Goal: Task Accomplishment & Management: Complete application form

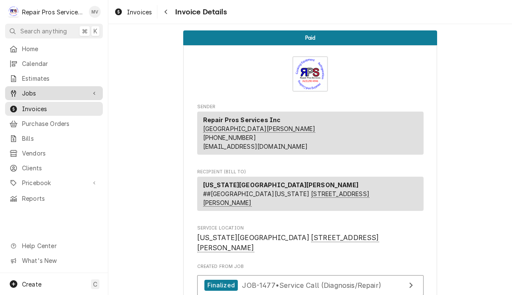
click at [44, 89] on span "Jobs" at bounding box center [54, 93] width 64 height 9
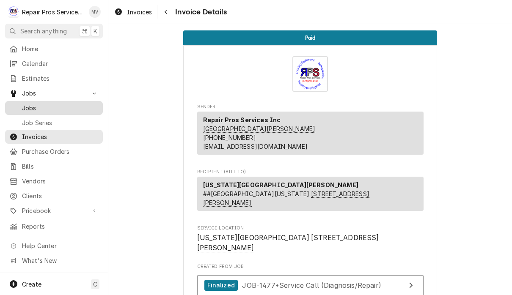
click at [50, 104] on span "Jobs" at bounding box center [60, 108] width 77 height 9
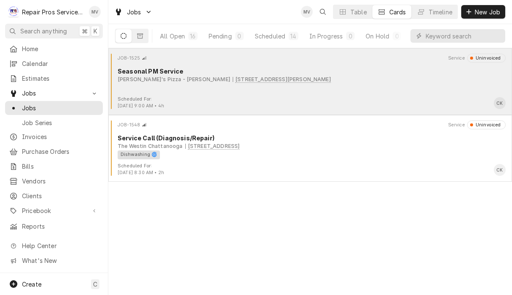
click at [371, 94] on div "JOB-1525 Service Uninvoiced Seasonal PM Service [PERSON_NAME]'s Pizza - [PERSON…" at bounding box center [310, 75] width 397 height 42
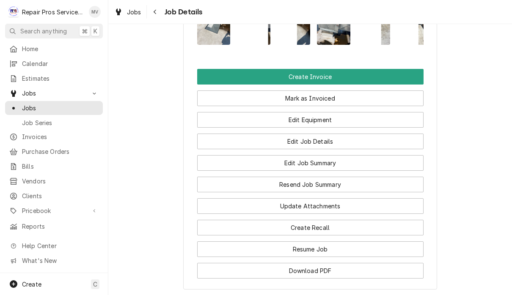
scroll to position [598, 0]
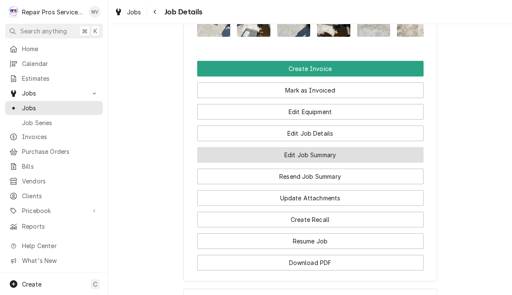
click at [362, 147] on button "Edit Job Summary" at bounding box center [310, 155] width 226 height 16
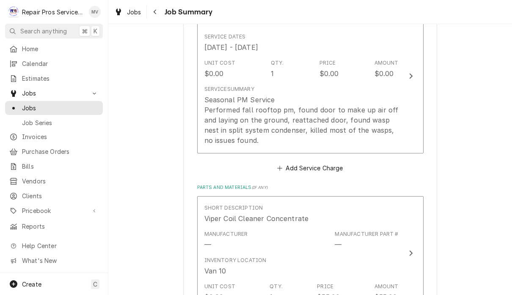
scroll to position [482, 0]
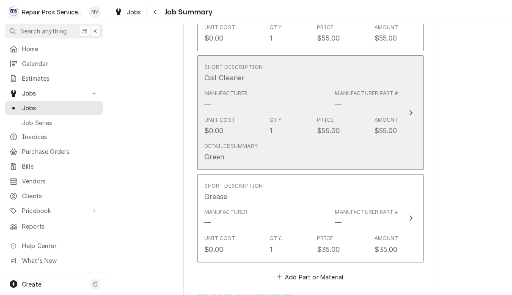
click at [416, 110] on div "Update Line Item" at bounding box center [410, 113] width 11 height 10
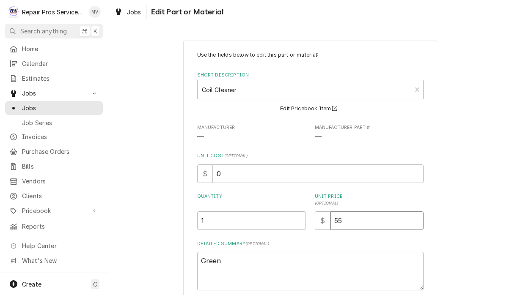
click at [364, 216] on input "55" at bounding box center [377, 221] width 93 height 19
type textarea "x"
type input "5"
type textarea "x"
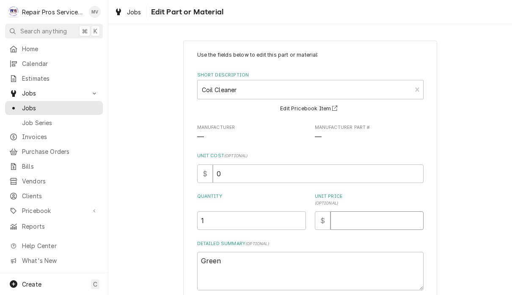
type input "2"
type textarea "x"
type input "25"
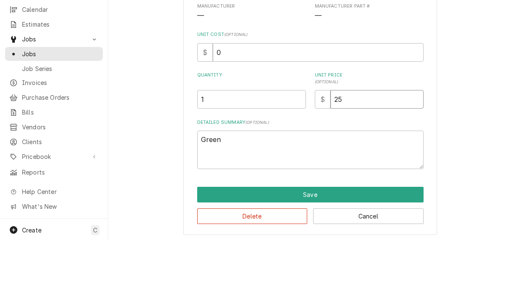
scroll to position [0, 0]
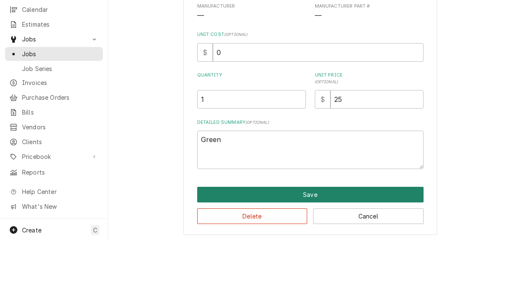
click at [325, 241] on button "Save" at bounding box center [310, 249] width 226 height 16
type textarea "x"
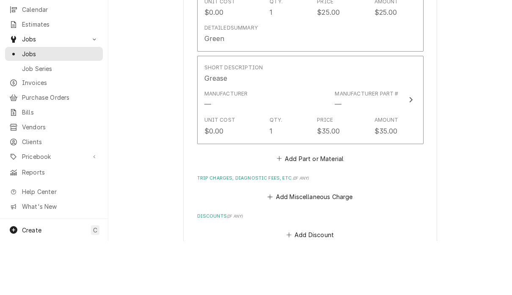
scroll to position [807, 0]
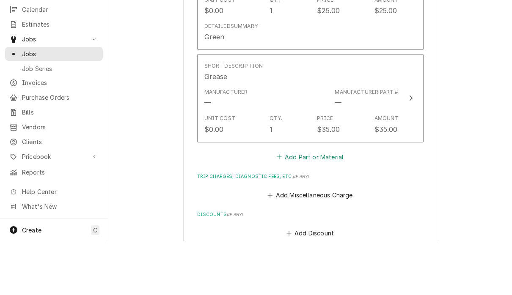
click at [321, 205] on button "Add Part or Material" at bounding box center [310, 211] width 70 height 12
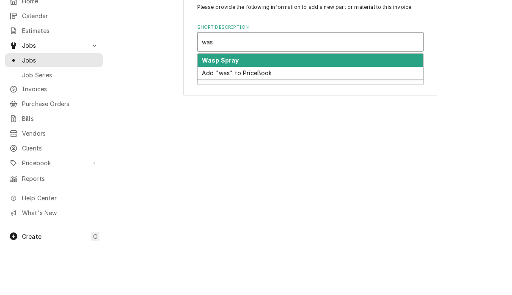
click at [328, 102] on div "Wasp Spray" at bounding box center [311, 108] width 226 height 13
type input "was"
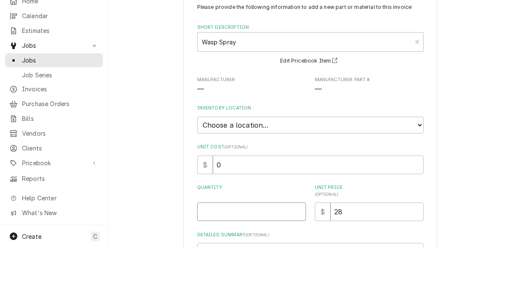
click at [220, 251] on input "Quantity" at bounding box center [251, 260] width 109 height 19
type textarea "x"
type input "1"
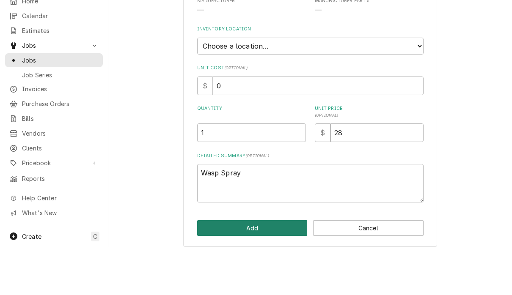
click at [265, 268] on button "Add" at bounding box center [252, 276] width 110 height 16
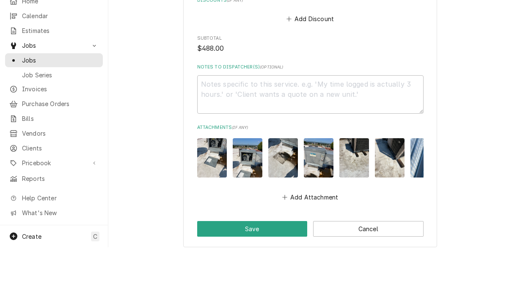
scroll to position [1145, 0]
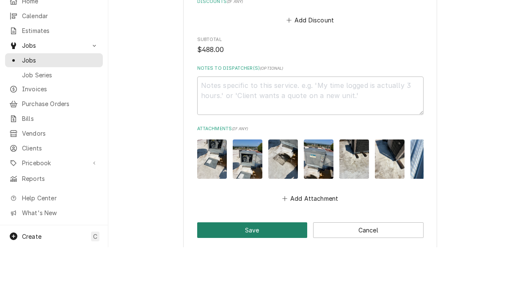
click at [263, 270] on button "Save" at bounding box center [252, 278] width 110 height 16
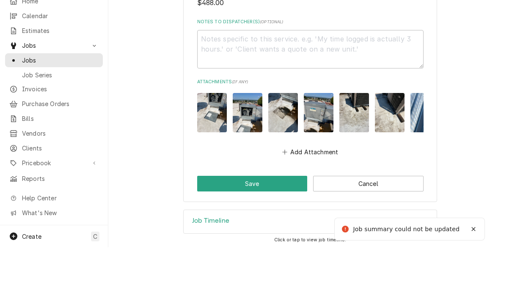
scroll to position [1269, 0]
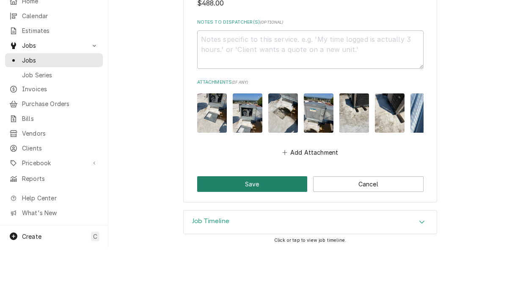
click at [263, 224] on button "Save" at bounding box center [252, 232] width 110 height 16
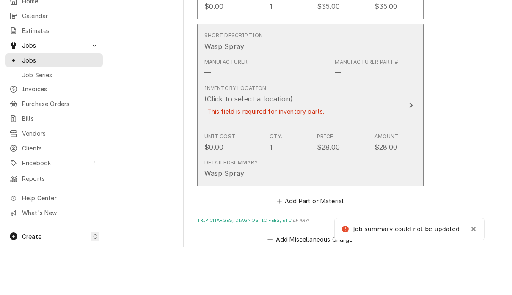
click at [405, 106] on button "Short Description Wasp Spray Manufacturer — Manufacturer Part # — Inventory Loc…" at bounding box center [310, 153] width 226 height 163
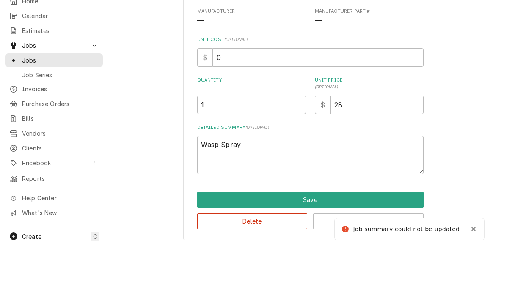
scroll to position [41, 0]
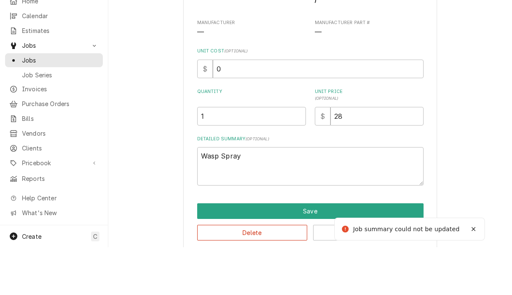
type textarea "x"
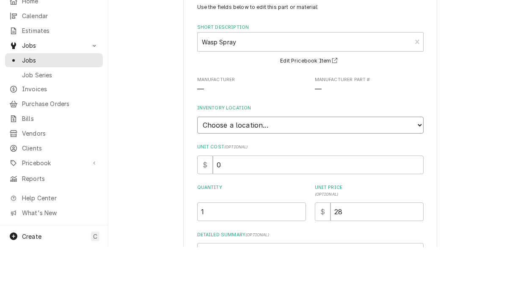
click at [356, 165] on select "Choose a location... Burger King Box Office Portable Parts Box T2 tools Van 10 …" at bounding box center [310, 173] width 226 height 17
select select "224"
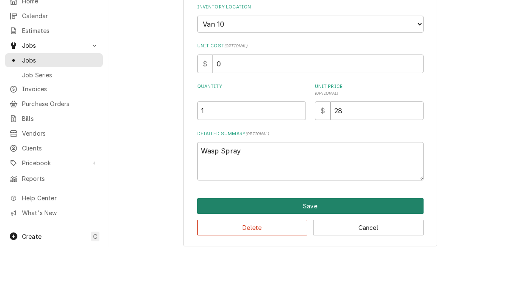
click at [340, 246] on button "Save" at bounding box center [310, 254] width 226 height 16
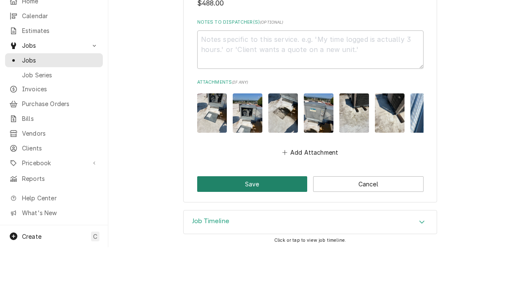
click at [272, 224] on button "Save" at bounding box center [252, 232] width 110 height 16
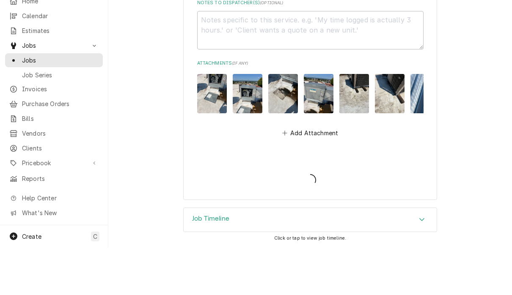
scroll to position [1256, 0]
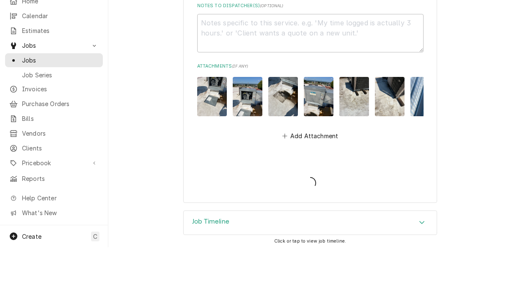
type textarea "x"
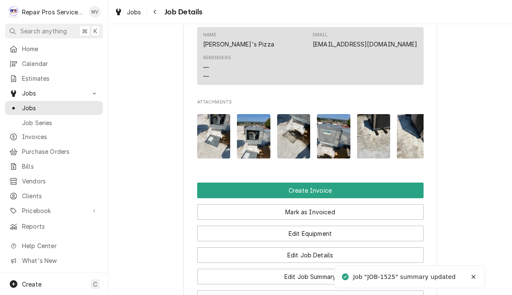
scroll to position [447, 0]
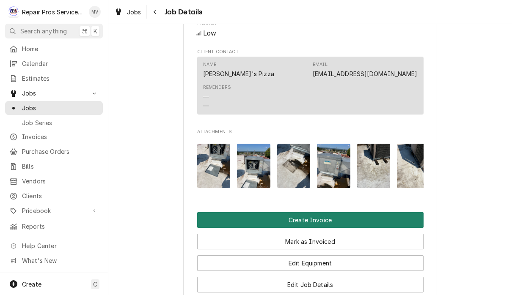
click at [335, 215] on button "Create Invoice" at bounding box center [310, 220] width 226 height 16
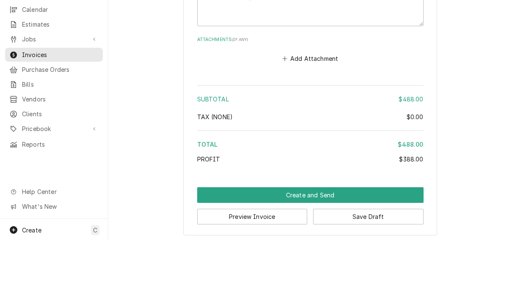
scroll to position [0, 0]
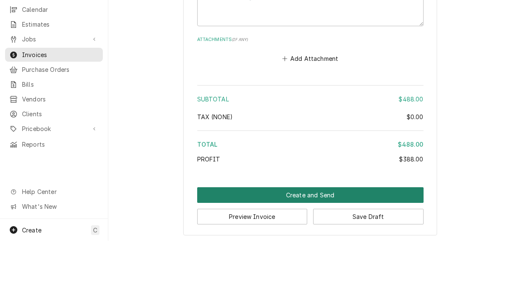
click at [325, 242] on button "Create and Send" at bounding box center [310, 250] width 226 height 16
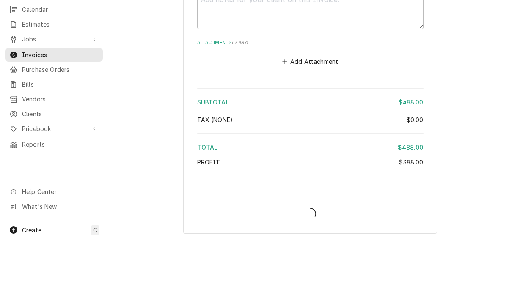
scroll to position [1746, 0]
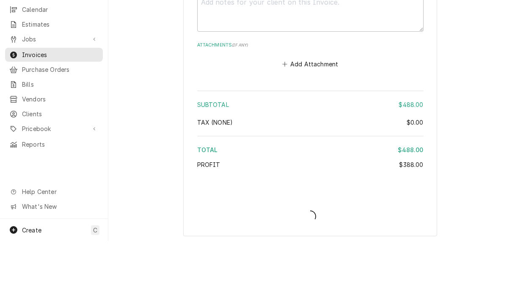
type textarea "x"
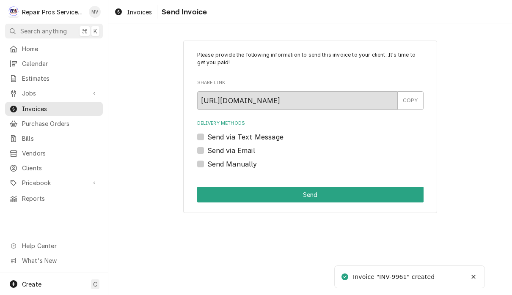
click at [245, 167] on label "Send Manually" at bounding box center [232, 164] width 50 height 10
click at [245, 167] on input "Send Manually" at bounding box center [320, 168] width 226 height 19
checkbox input "true"
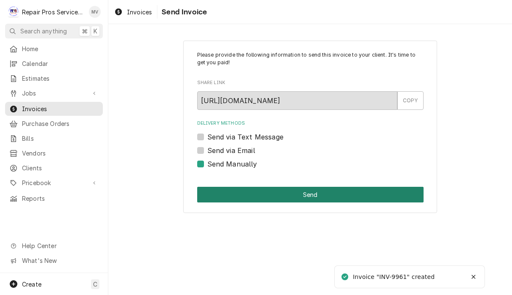
click at [327, 192] on button "Send" at bounding box center [310, 195] width 226 height 16
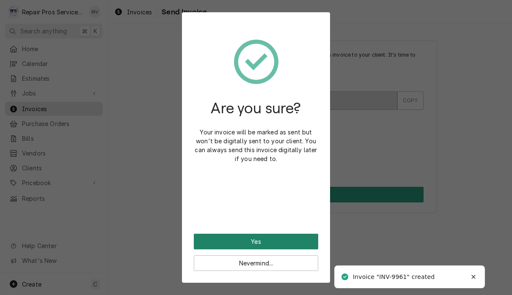
click at [295, 239] on button "Yes" at bounding box center [256, 242] width 124 height 16
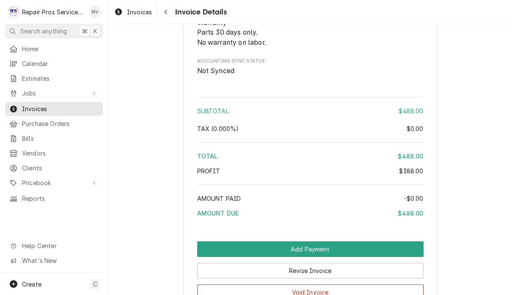
scroll to position [1631, 0]
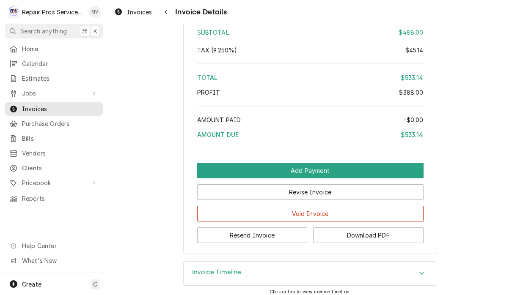
scroll to position [1710, 0]
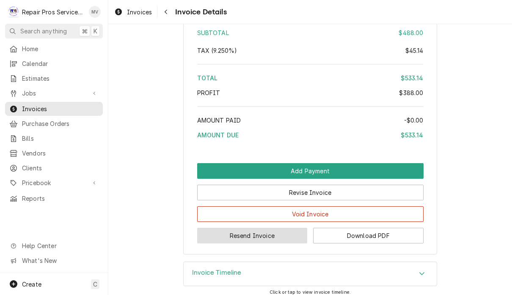
click at [278, 228] on button "Resend Invoice" at bounding box center [252, 236] width 110 height 16
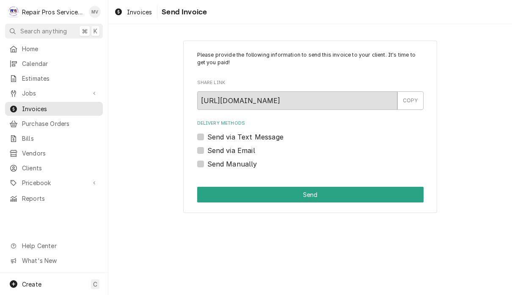
click at [247, 154] on label "Send via Email" at bounding box center [231, 151] width 48 height 10
click at [247, 154] on input "Send via Email" at bounding box center [320, 155] width 226 height 19
checkbox input "true"
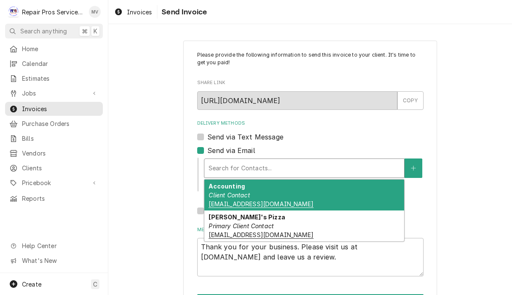
click at [334, 200] on div "Accounting Client Contact highlandventures@avidbill.com" at bounding box center [304, 195] width 200 height 31
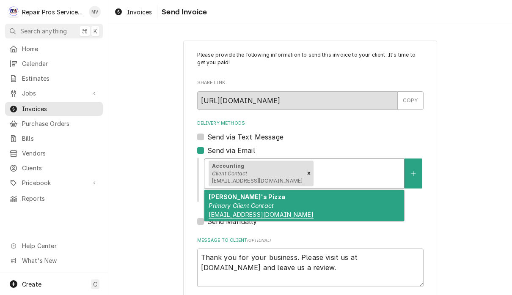
click at [329, 209] on div "Marco's Pizza Primary Client Contact danielcain8726@gmail.com" at bounding box center [304, 205] width 200 height 31
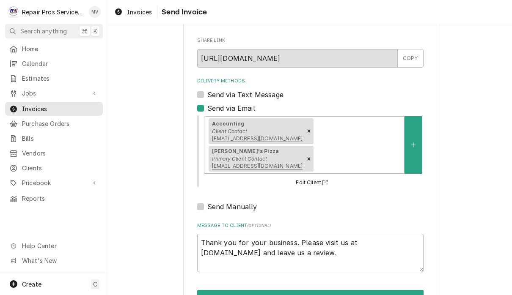
scroll to position [42, 0]
click at [354, 291] on button "Send" at bounding box center [310, 299] width 226 height 16
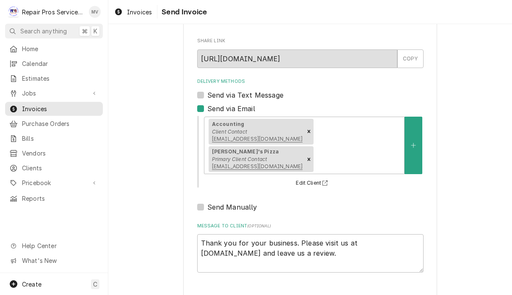
type textarea "x"
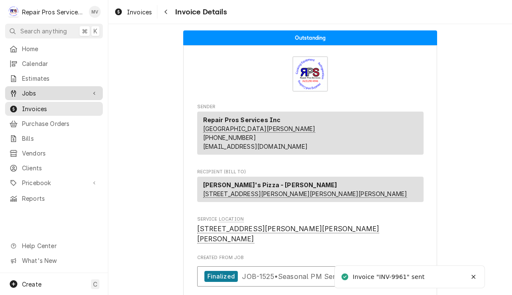
click at [28, 89] on span "Jobs" at bounding box center [54, 93] width 64 height 9
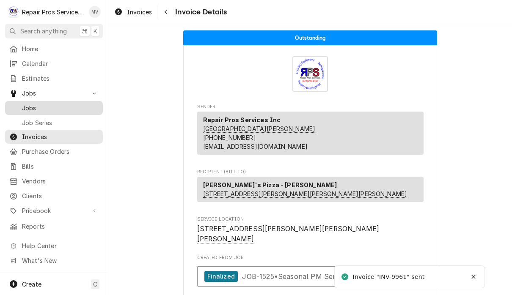
click at [26, 105] on span "Jobs" at bounding box center [60, 108] width 77 height 9
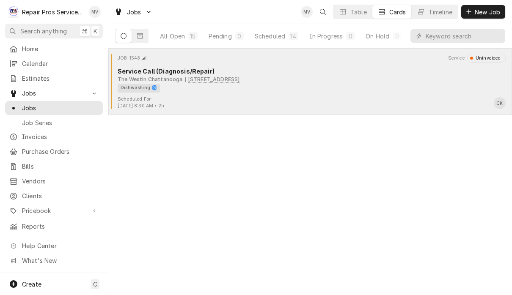
click at [353, 85] on div "Dishwashing 🌀" at bounding box center [309, 88] width 382 height 9
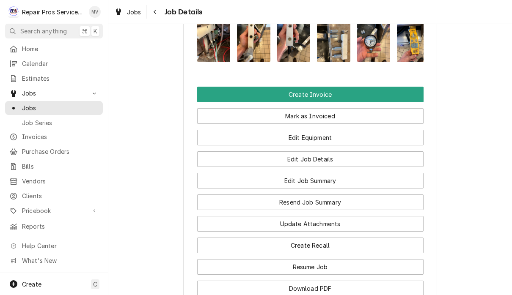
scroll to position [672, 0]
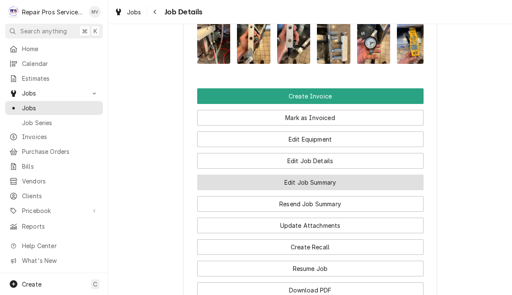
click at [351, 175] on button "Edit Job Summary" at bounding box center [310, 183] width 226 height 16
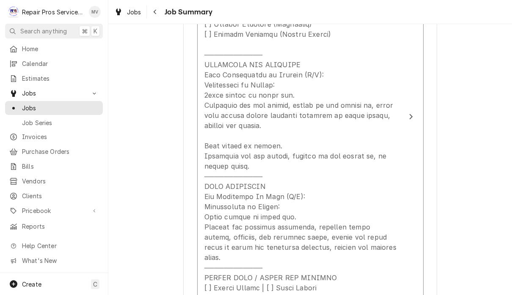
scroll to position [354, 0]
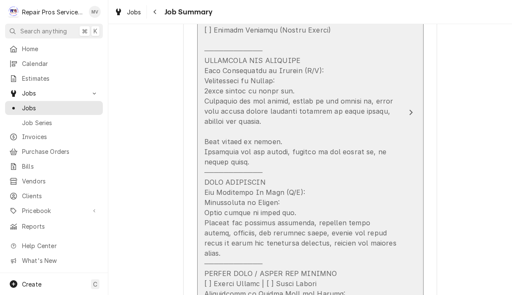
click at [242, 120] on div "Update Line Item" at bounding box center [301, 156] width 194 height 345
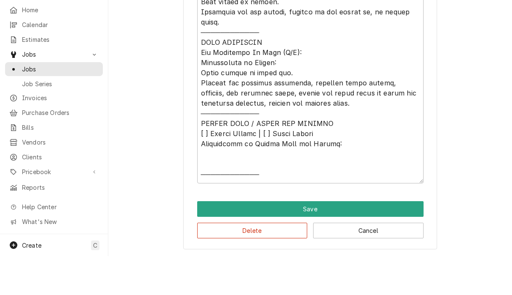
scroll to position [0, 0]
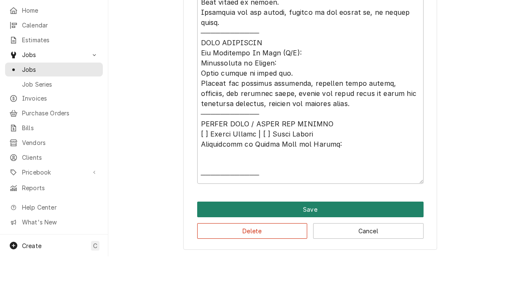
click at [331, 240] on button "Save" at bounding box center [310, 248] width 226 height 16
type textarea "x"
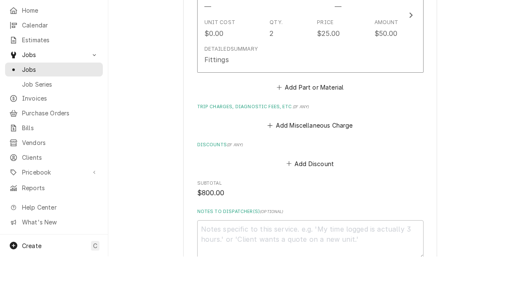
scroll to position [1225, 0]
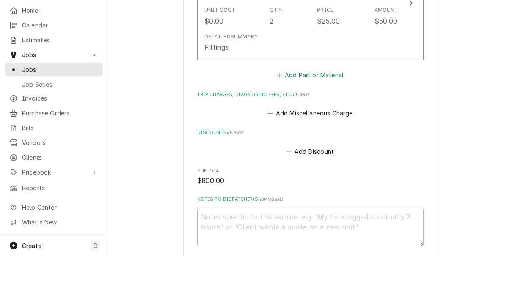
click at [330, 108] on button "Add Part or Material" at bounding box center [310, 114] width 70 height 12
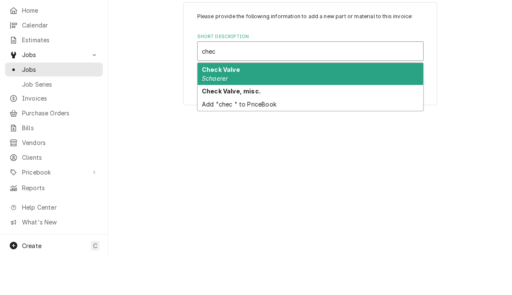
type input "chec"
click at [372, 136] on div "Add "chec" to PriceBook" at bounding box center [311, 142] width 226 height 13
type textarea "x"
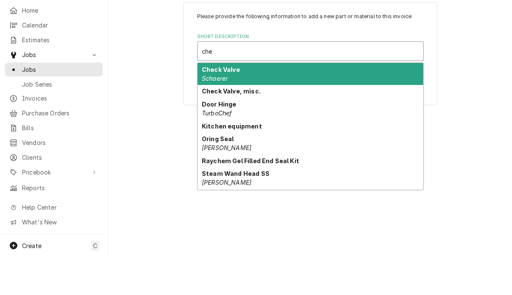
click at [268, 124] on div "Check Valve, misc." at bounding box center [311, 130] width 226 height 13
type input "che"
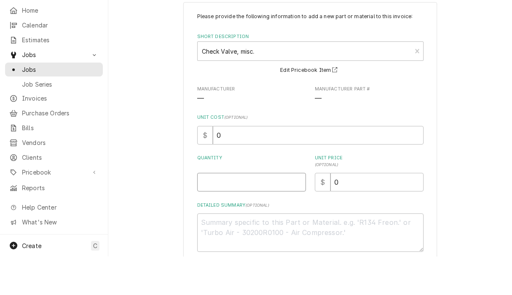
click at [259, 212] on input "Quantity" at bounding box center [251, 221] width 109 height 19
type textarea "x"
type input "2"
click at [359, 212] on input "0" at bounding box center [377, 221] width 93 height 19
type textarea "x"
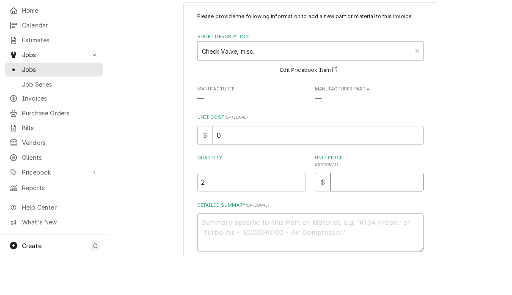
type textarea "x"
type input "4"
type textarea "x"
type input "41"
type textarea "x"
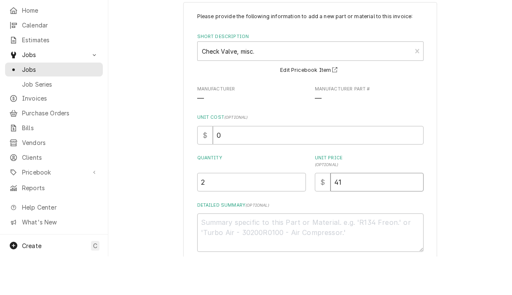
type input "41.1"
type textarea "x"
type input "41.16"
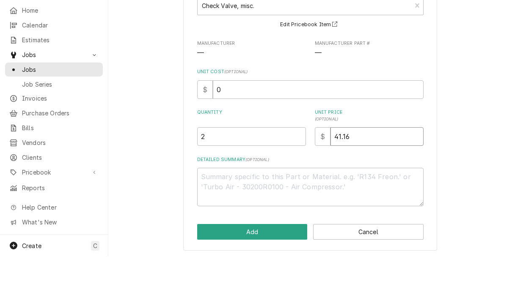
scroll to position [45, 0]
type textarea "x"
type input "41.1"
type textarea "x"
type input "41"
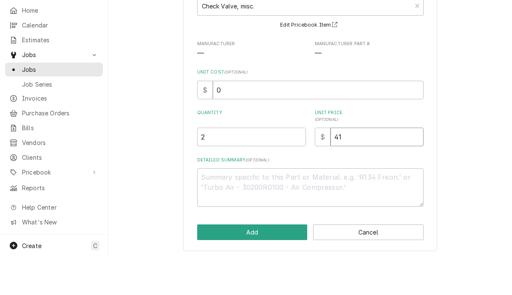
type textarea "x"
type input "4"
type textarea "x"
type input "45"
type textarea "x"
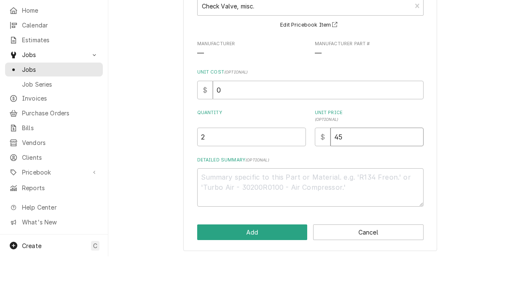
type input "45.1"
type textarea "x"
type input "45.16"
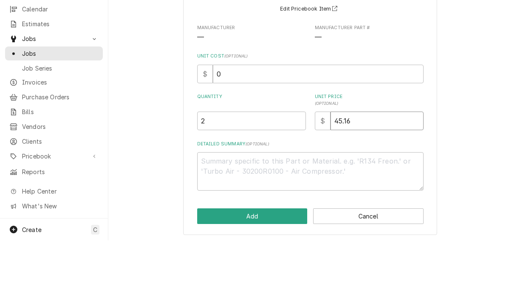
scroll to position [0, 0]
click at [284, 263] on button "Add" at bounding box center [252, 271] width 110 height 16
type textarea "x"
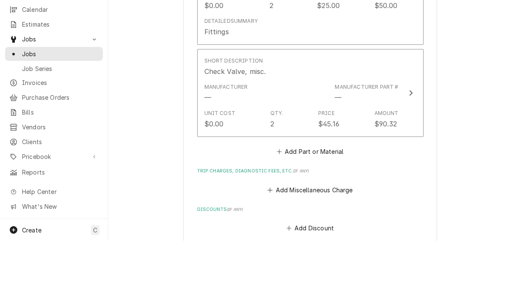
scroll to position [1238, 0]
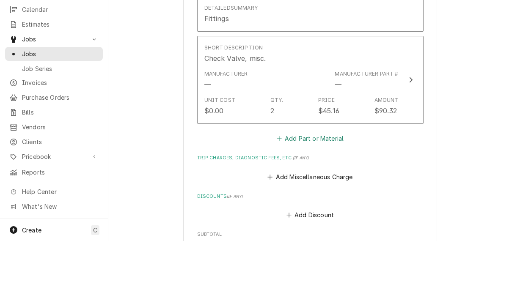
click at [328, 187] on button "Add Part or Material" at bounding box center [310, 193] width 70 height 12
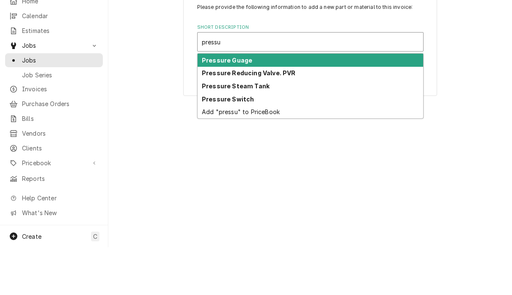
click at [268, 102] on div "Pressure Guage" at bounding box center [311, 108] width 226 height 13
type input "pressu"
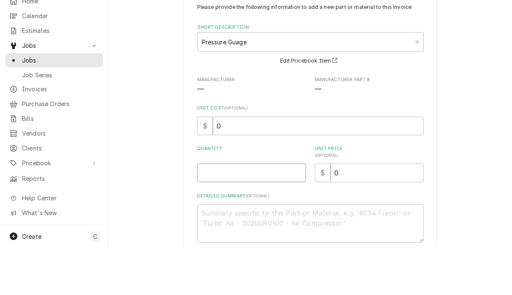
click at [257, 212] on input "Quantity" at bounding box center [251, 221] width 109 height 19
type textarea "x"
type input "1"
click at [375, 212] on input "0" at bounding box center [377, 221] width 93 height 19
type textarea "x"
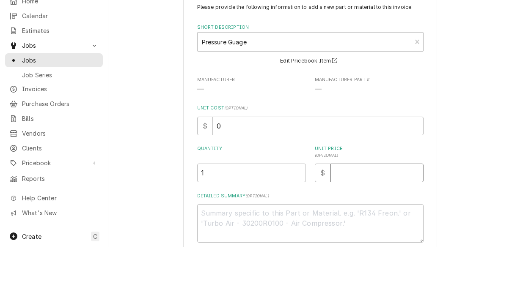
type textarea "x"
type input "5"
type textarea "x"
type input "55"
type textarea "x"
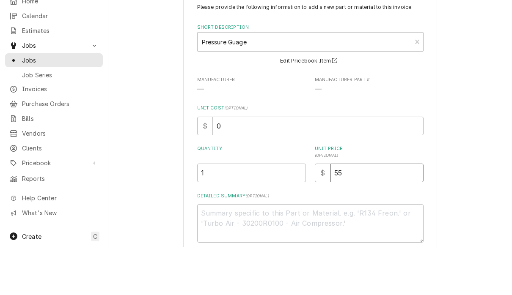
type input "55.8"
type textarea "x"
type input "55.86"
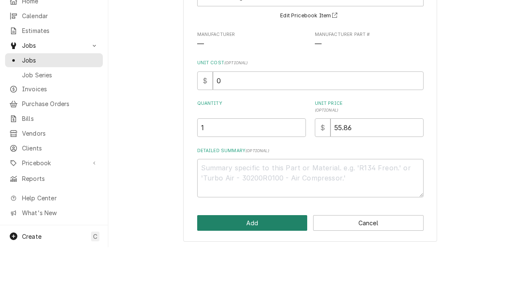
click at [289, 263] on button "Add" at bounding box center [252, 271] width 110 height 16
type textarea "x"
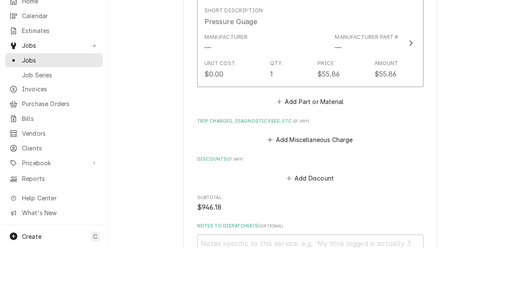
scroll to position [1375, 0]
click at [354, 182] on button "Add Miscellaneous Charge" at bounding box center [310, 188] width 88 height 12
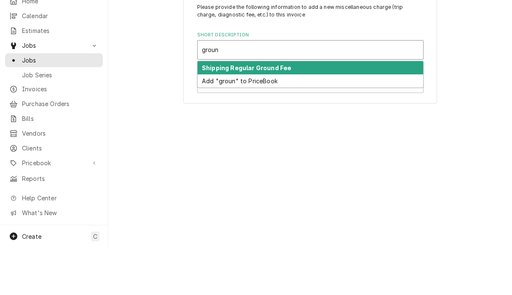
click at [309, 109] on div "Shipping Regular Ground Fee" at bounding box center [311, 115] width 226 height 13
type input "groun"
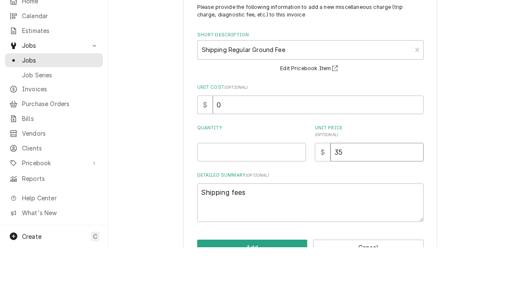
click at [373, 191] on input "35" at bounding box center [377, 200] width 93 height 19
type textarea "x"
type input "3"
type textarea "x"
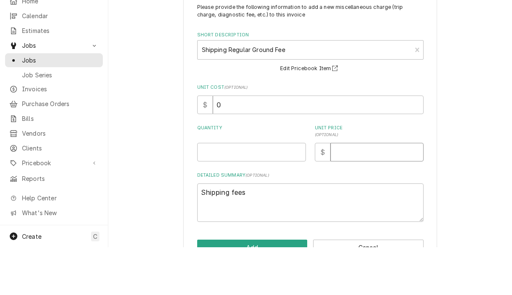
type input "7"
type textarea "x"
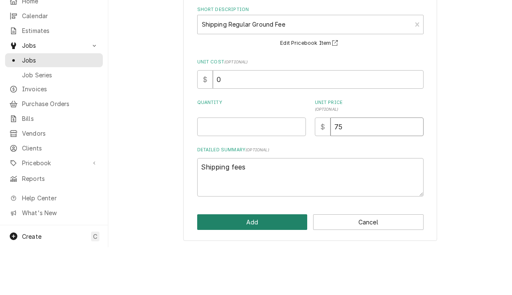
type input "75"
click at [272, 262] on button "Add" at bounding box center [252, 270] width 110 height 16
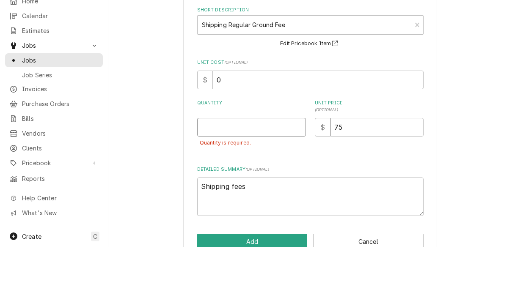
click at [260, 166] on input "Quantity" at bounding box center [251, 175] width 109 height 19
type textarea "x"
type input "1"
click at [275, 228] on div "Please provide the following information to add a new miscellaneous charge (tri…" at bounding box center [310, 162] width 254 height 293
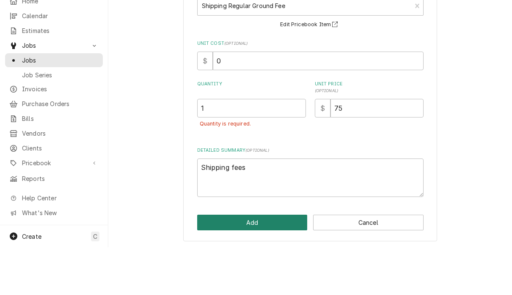
click at [256, 263] on button "Add" at bounding box center [252, 271] width 110 height 16
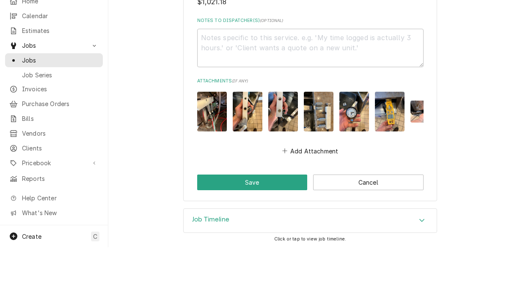
scroll to position [1672, 0]
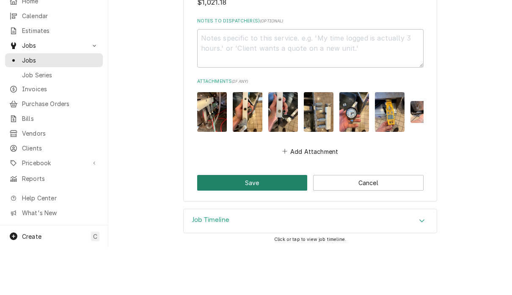
click at [264, 223] on button "Save" at bounding box center [252, 231] width 110 height 16
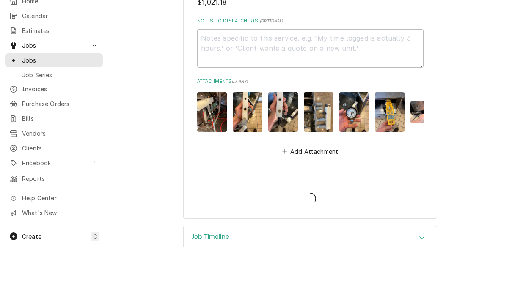
type textarea "x"
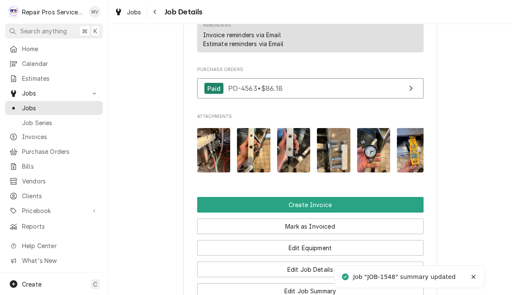
scroll to position [611, 0]
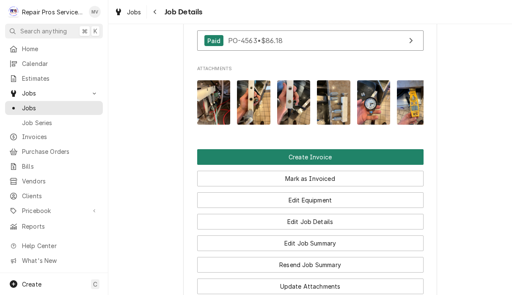
click at [378, 149] on button "Create Invoice" at bounding box center [310, 157] width 226 height 16
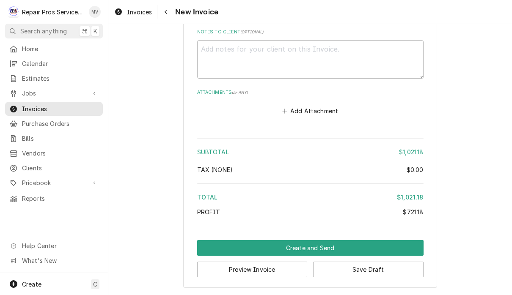
scroll to position [2260, 0]
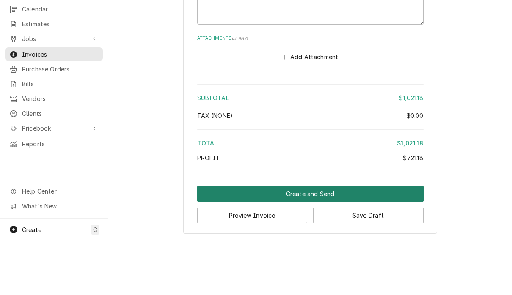
click at [324, 241] on button "Create and Send" at bounding box center [310, 249] width 226 height 16
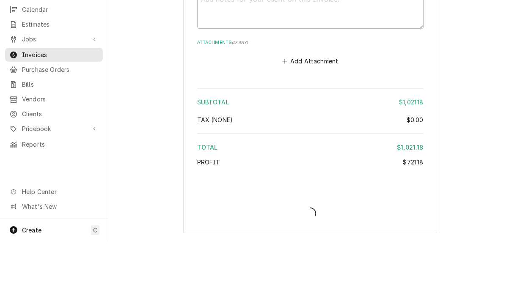
scroll to position [2254, 0]
type textarea "x"
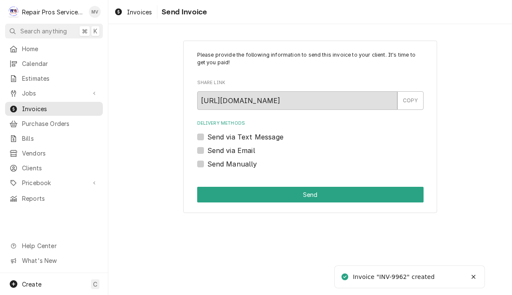
click at [243, 165] on label "Send Manually" at bounding box center [232, 164] width 50 height 10
click at [243, 165] on input "Send Manually" at bounding box center [320, 168] width 226 height 19
checkbox input "true"
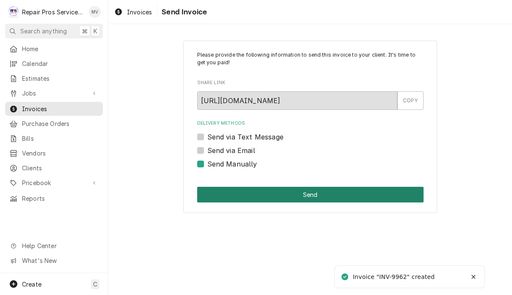
click at [355, 192] on button "Send" at bounding box center [310, 195] width 226 height 16
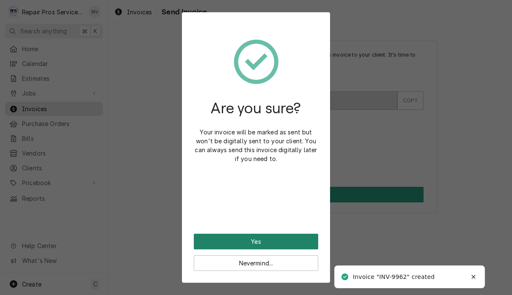
click at [280, 239] on button "Yes" at bounding box center [256, 242] width 124 height 16
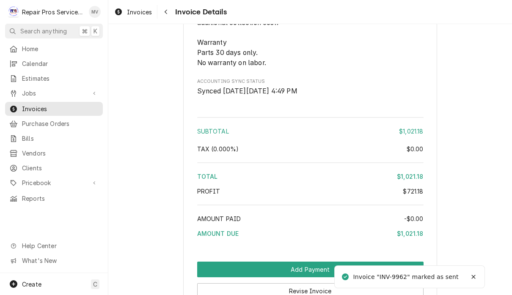
scroll to position [2016, 0]
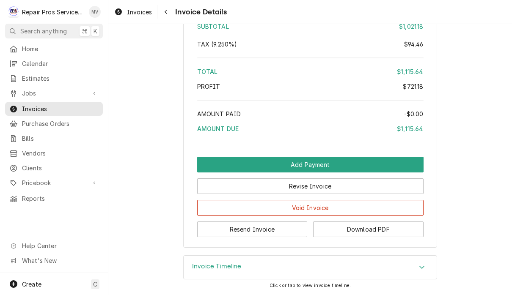
scroll to position [2124, 0]
click at [270, 233] on button "Resend Invoice" at bounding box center [252, 230] width 110 height 16
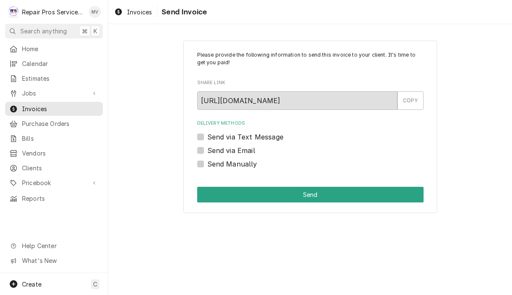
click at [252, 150] on label "Send via Email" at bounding box center [231, 151] width 48 height 10
click at [252, 150] on input "Send via Email" at bounding box center [320, 155] width 226 height 19
checkbox input "true"
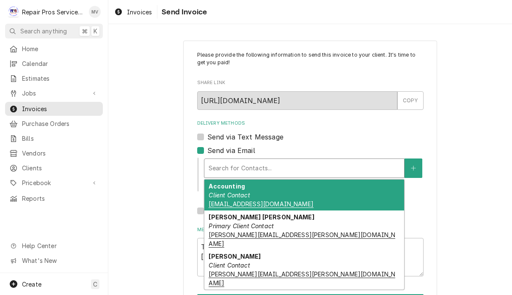
click at [350, 193] on div "Accounting Client Contact accounting@westinchattanooga.com" at bounding box center [304, 195] width 200 height 31
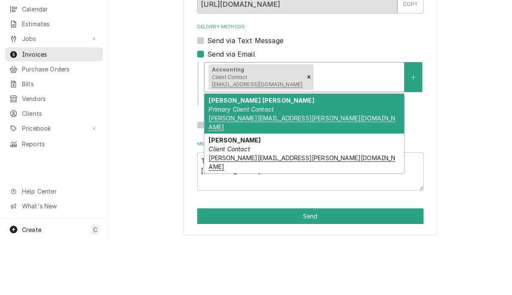
scroll to position [0, 0]
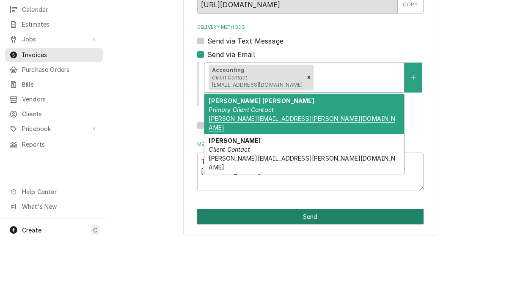
click at [354, 263] on button "Send" at bounding box center [310, 271] width 226 height 16
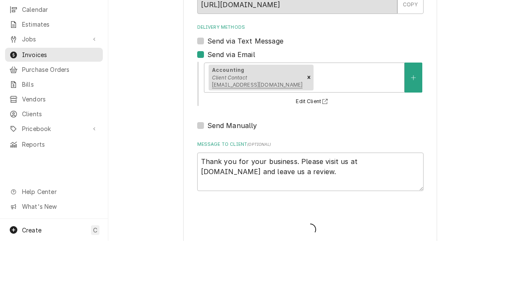
type textarea "x"
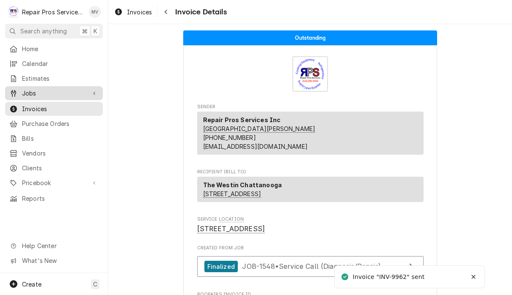
click at [24, 92] on span "Jobs" at bounding box center [54, 93] width 64 height 9
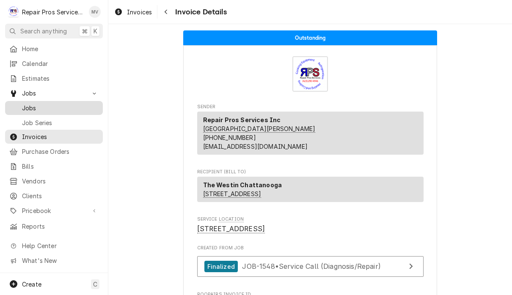
click at [29, 107] on span "Jobs" at bounding box center [60, 108] width 77 height 9
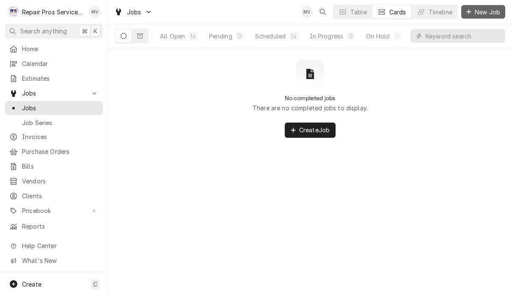
click at [468, 15] on div "Dynamic Content Wrapper" at bounding box center [469, 12] width 8 height 8
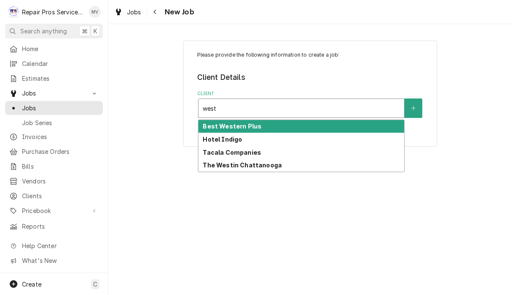
click at [344, 166] on div "The Westin Chattanooga" at bounding box center [302, 165] width 206 height 13
type input "west"
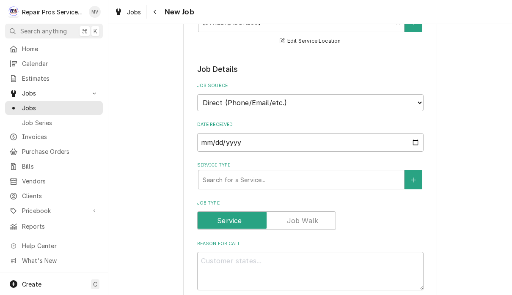
scroll to position [148, 0]
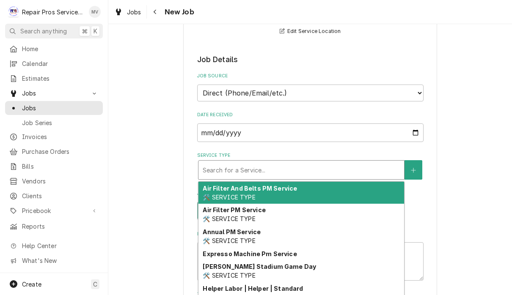
type textarea "x"
type input "d"
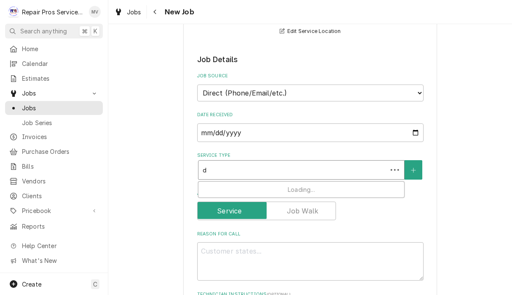
type textarea "x"
type input "di"
type textarea "x"
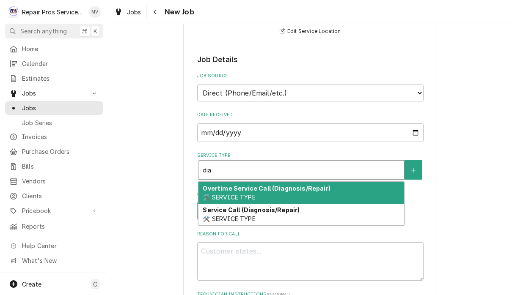
click at [320, 215] on div "Service Call (Diagnosis/Repair) 🛠️ SERVICE TYPE" at bounding box center [302, 215] width 206 height 22
type input "dia"
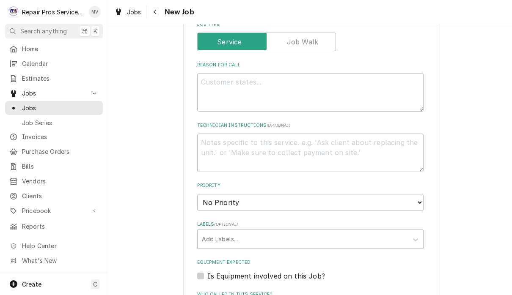
scroll to position [336, 0]
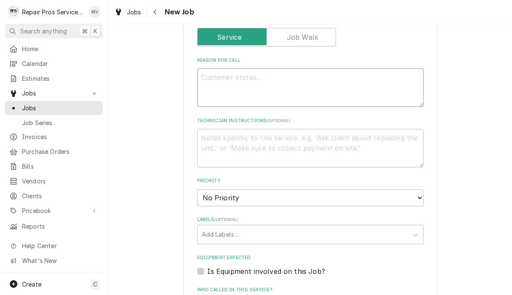
click at [296, 77] on textarea "Reason For Call" at bounding box center [310, 88] width 226 height 39
type textarea "x"
type textarea "O"
type textarea "x"
type textarea "On"
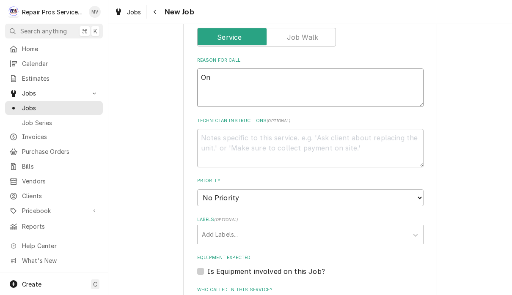
type textarea "x"
type textarea "One"
type textarea "x"
type textarea "One"
type textarea "x"
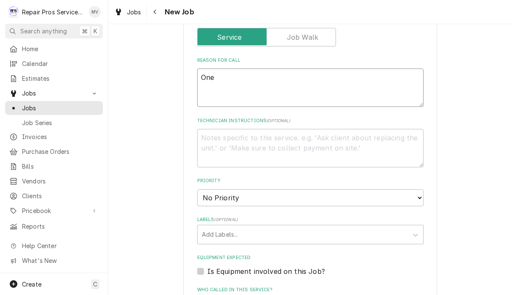
type textarea "One d"
type textarea "x"
type textarea "One do"
type textarea "x"
type textarea "One doo"
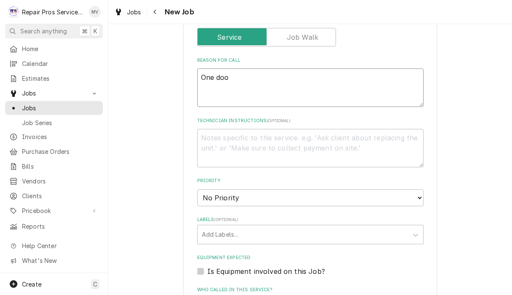
type textarea "x"
type textarea "One door"
type textarea "x"
type textarea "One door"
type textarea "x"
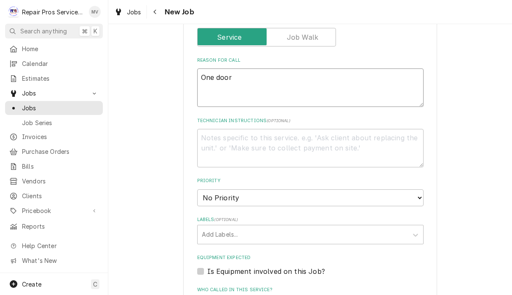
type textarea "One door c"
type textarea "x"
type textarea "One door co"
type textarea "x"
type textarea "One door coo"
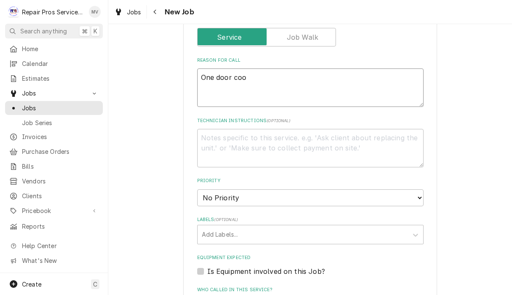
type textarea "x"
type textarea "One door cool"
type textarea "x"
type textarea "One door coole"
type textarea "x"
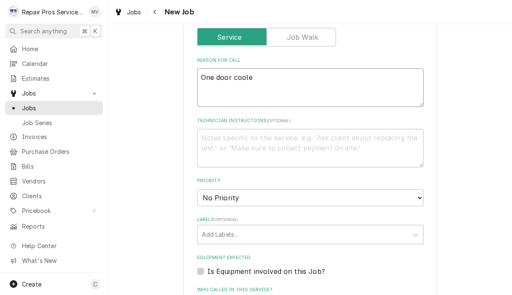
type textarea "One door cooler"
type textarea "x"
type textarea "One door coole"
type textarea "x"
type textarea "One door cool"
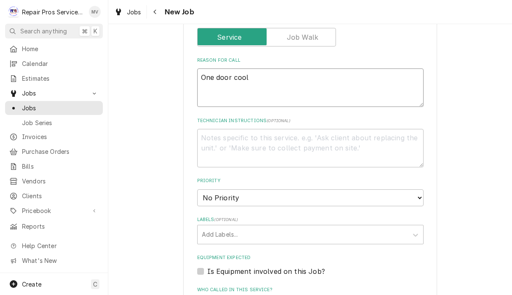
type textarea "x"
type textarea "One door coo"
type textarea "x"
type textarea "One door co"
type textarea "x"
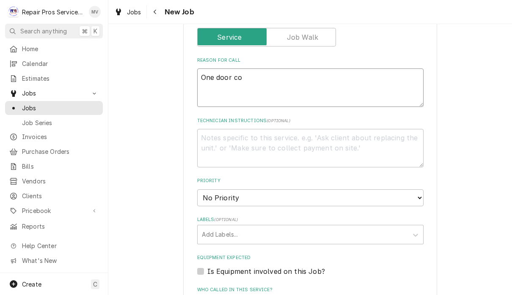
type textarea "One door c"
type textarea "x"
type textarea "One door"
type textarea "x"
type textarea "One door"
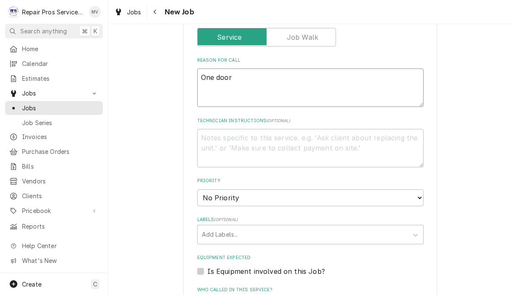
type textarea "x"
type textarea "One doo"
type textarea "x"
type textarea "One do"
type textarea "x"
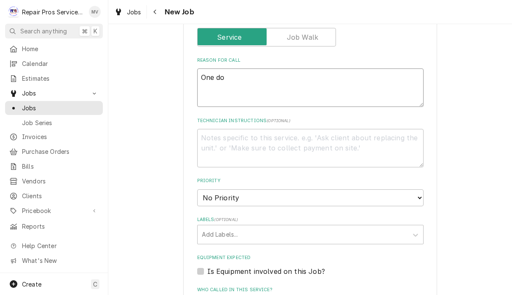
type textarea "One d"
type textarea "x"
type textarea "One"
type textarea "x"
type textarea "One"
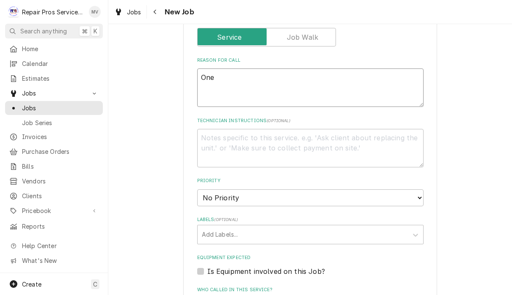
type textarea "x"
type textarea "On"
type textarea "x"
type textarea "O"
type textarea "x"
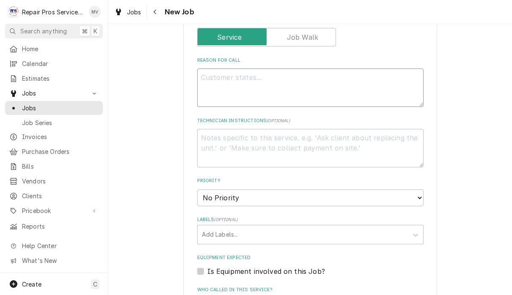
type textarea "x"
type textarea "1"
type textarea "x"
type textarea "1d"
type textarea "x"
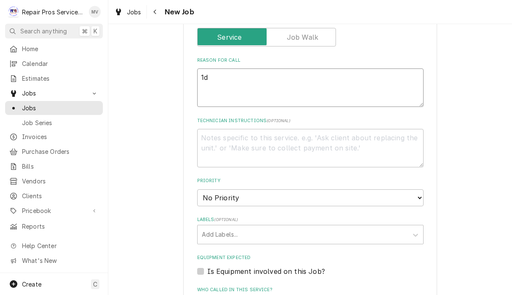
type textarea "1do"
type textarea "x"
type textarea "1doo"
type textarea "x"
type textarea "1door"
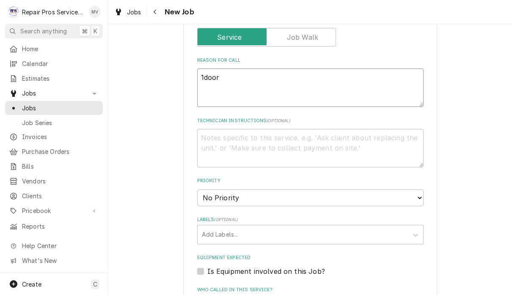
type textarea "x"
type textarea "1door"
type textarea "x"
type textarea "1door c"
type textarea "x"
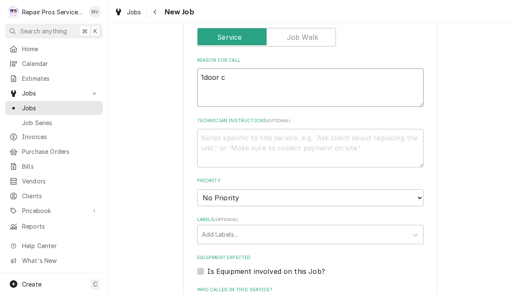
type textarea "1door co"
type textarea "x"
type textarea "1door coo"
type textarea "x"
type textarea "1door cool"
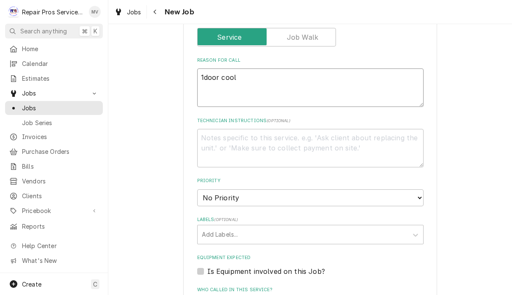
type textarea "x"
type textarea "1door coole"
type textarea "x"
type textarea "1door cooler"
type textarea "x"
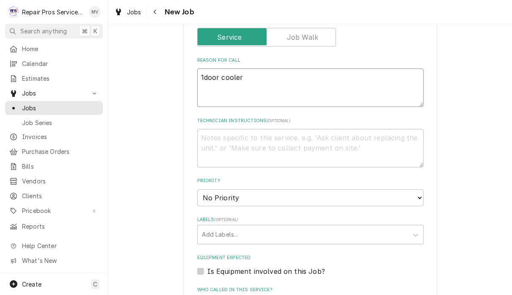
type textarea "1door cooler"
type textarea "x"
type textarea "1door cooler i"
type textarea "x"
type textarea "1door cooler in"
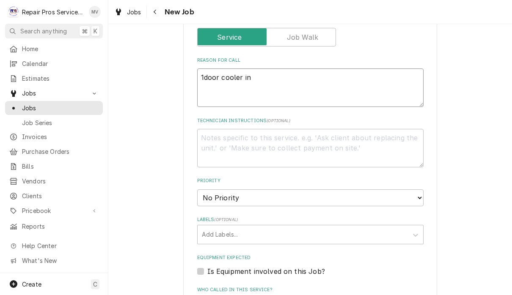
type textarea "x"
type textarea "1door cooler in l"
type textarea "x"
type textarea "1door cooler in lob"
type textarea "x"
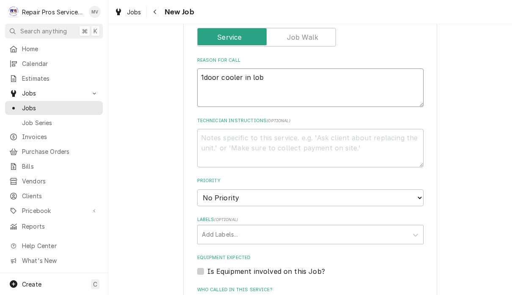
type textarea "1door cooler in [PERSON_NAME]"
type textarea "x"
type textarea "1door cooler in lobby"
type textarea "x"
type textarea "1door cooler in lobby"
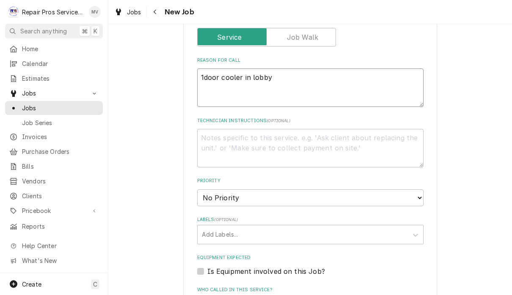
type textarea "x"
type textarea "1door cooler in lobby -"
type textarea "x"
type textarea "1door cooler in lobby -"
type textarea "x"
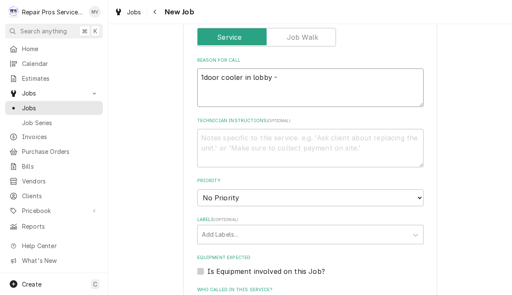
type textarea "1door cooler in lobby - r"
type textarea "x"
type textarea "1door cooler in lobby - re"
type textarea "x"
type textarea "1door cooler in lobby - rep"
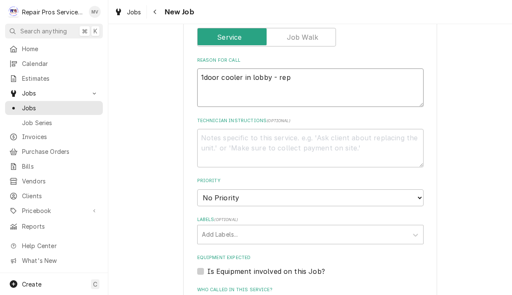
type textarea "x"
type textarea "1door cooler in lobby - repa"
type textarea "x"
type textarea "1door cooler in lobby - repac"
type textarea "x"
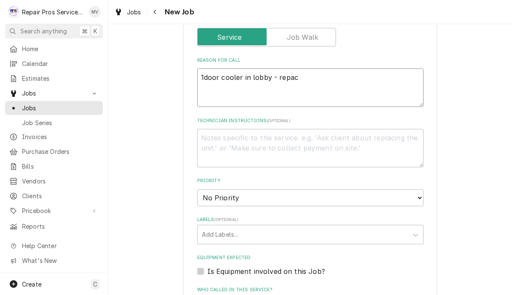
type textarea "1door cooler in lobby - repa"
type textarea "x"
type textarea "1door cooler in lobby - rep"
type textarea "x"
type textarea "1door cooler in lobby - repl"
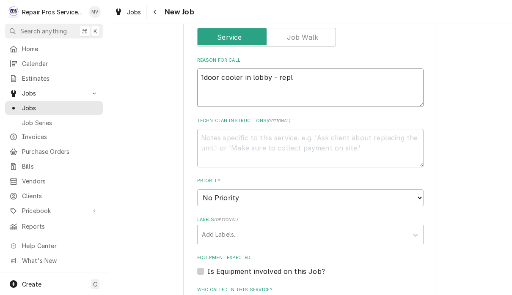
type textarea "x"
type textarea "1door cooler in lobby - repla"
type textarea "x"
type textarea "1door cooler in lobby - replac"
type textarea "x"
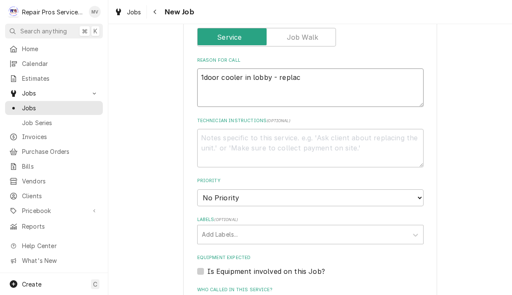
type textarea "1door cooler in lobby - replace"
type textarea "x"
type textarea "1door cooler in lobby - replace"
click at [272, 71] on textarea "1door cooler in lobby - replace" at bounding box center [310, 88] width 226 height 39
type textarea "x"
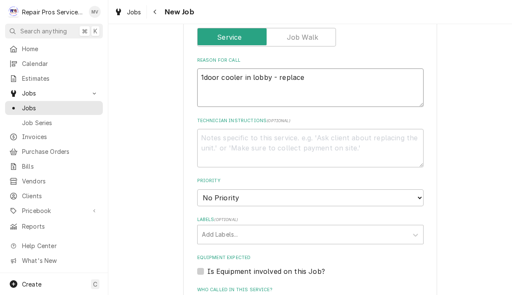
type textarea "1door cooler in lobby b- replace"
type textarea "x"
type textarea "1door cooler in lobby ba- replace"
type textarea "x"
type textarea "1door cooler in lobby bar- replace"
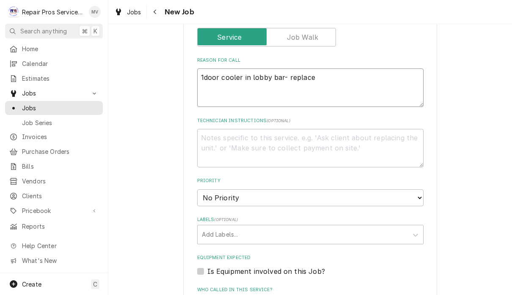
type textarea "x"
type textarea "1door cooler in lobby bar - replace"
click at [340, 76] on textarea "1door cooler in lobby bar - replace" at bounding box center [310, 88] width 226 height 39
type textarea "x"
type textarea "1door cooler in lobby bar - replace g"
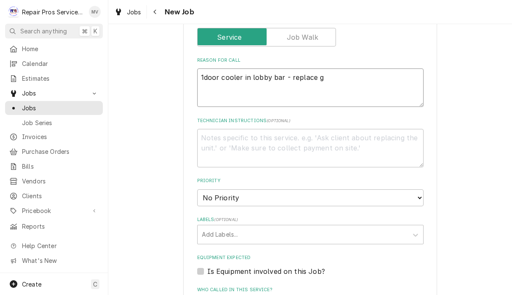
type textarea "x"
type textarea "1door cooler in lobby bar - replace ga"
type textarea "x"
type textarea "1door cooler in lobby bar - replace gas"
type textarea "x"
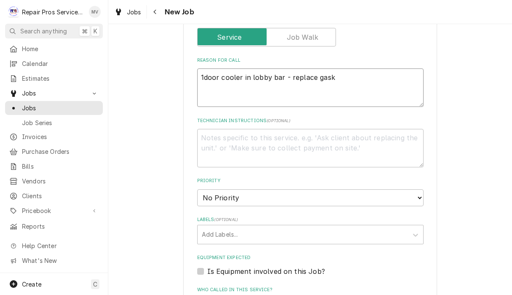
type textarea "1door cooler in lobby bar - replace [PERSON_NAME]"
type textarea "x"
type textarea "1door cooler in lobby bar - replace gasket"
type textarea "x"
type textarea "1door cooler in lobby bar - replace gasket"
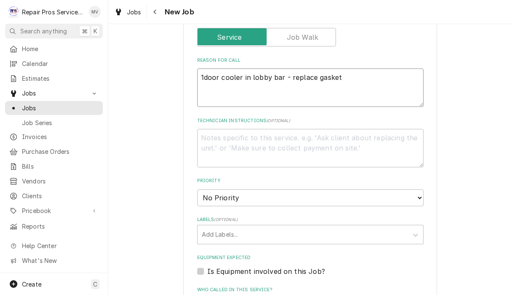
type textarea "x"
type textarea "1door cooler in lobby bar - replace gasket G"
type textarea "x"
type textarea "1door cooler in lobby bar - replace gasket Go"
type textarea "x"
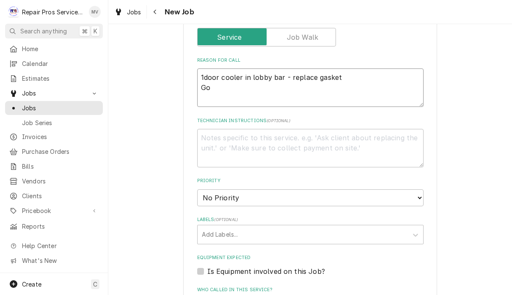
type textarea "1door cooler in lobby bar - replace gasket [GEOGRAPHIC_DATA]"
type textarea "x"
type textarea "1door cooler in lobby bar - replace gasket Go"
type textarea "x"
type textarea "1door cooler in lobby bar - replace gasket G"
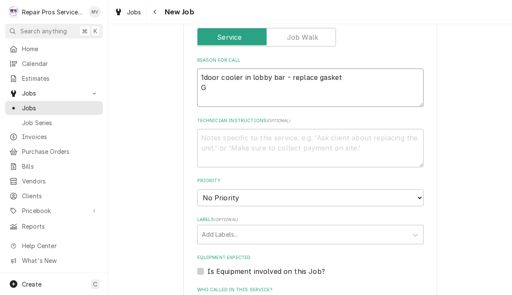
type textarea "x"
type textarea "1door cooler in lobby bar - replace gasket Gl"
type textarea "x"
type textarea "1door cooler in lobby bar - replace gasket Gla"
type textarea "x"
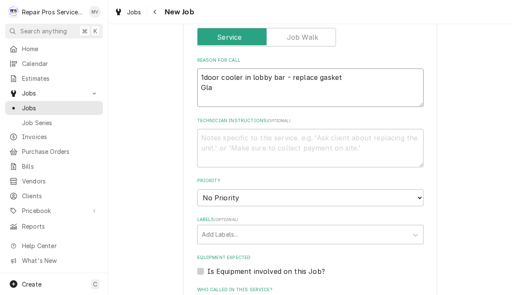
type textarea "1door cooler in lobby bar - replace gasket Glas"
type textarea "x"
type textarea "1door cooler in lobby bar - replace gasket Glass"
type textarea "x"
type textarea "1door cooler in lobby bar - replace gasket Glass"
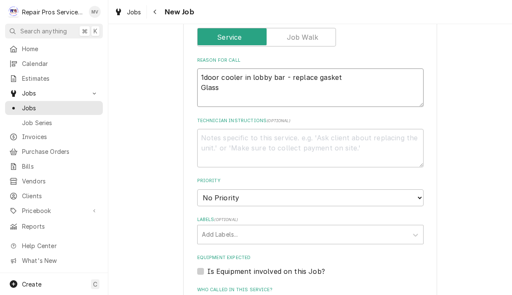
type textarea "x"
type textarea "1door cooler in lobby bar - replace gasket Glass w"
type textarea "x"
type textarea "1door cooler in lobby bar - replace gasket Glass wa"
type textarea "x"
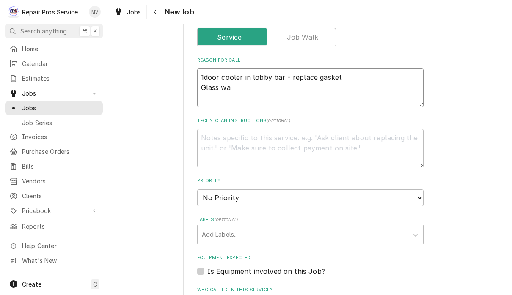
type textarea "1door cooler in lobby bar - replace gasket Glass was"
type textarea "x"
type textarea "1door cooler in lobby bar - replace gasket Glass wash"
type textarea "x"
type textarea "1door cooler in lobby bar - replace gasket Glass washe"
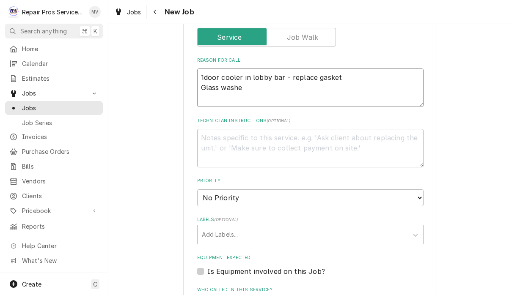
type textarea "x"
type textarea "1door cooler in lobby bar - replace gasket Glass washer"
type textarea "x"
type textarea "1door cooler in lobby bar - replace gasket Glass washer"
type textarea "x"
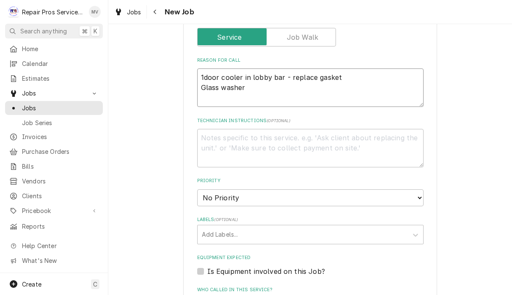
type textarea "1door cooler in lobby bar - replace gasket Glass washer i"
type textarea "x"
type textarea "1door cooler in lobby bar - replace gasket Glass washer in"
type textarea "x"
type textarea "1door cooler in lobby bar - replace gasket Glass washer in"
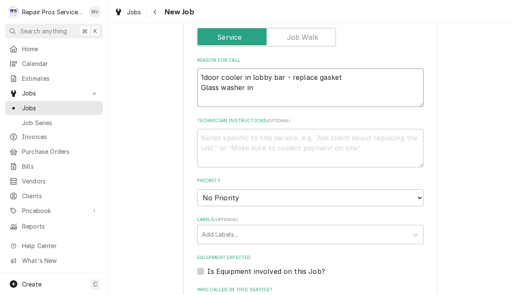
type textarea "x"
type textarea "1door cooler in lobby bar - replace gasket Glass washer in l"
type textarea "x"
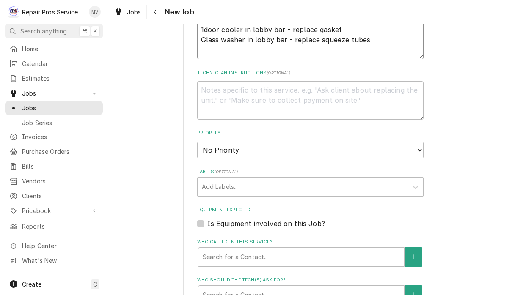
scroll to position [393, 0]
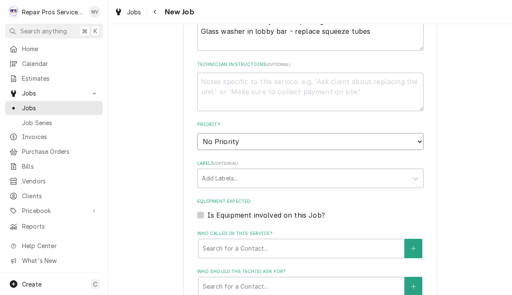
click at [383, 138] on select "No Priority Urgent High Medium Low" at bounding box center [310, 141] width 226 height 17
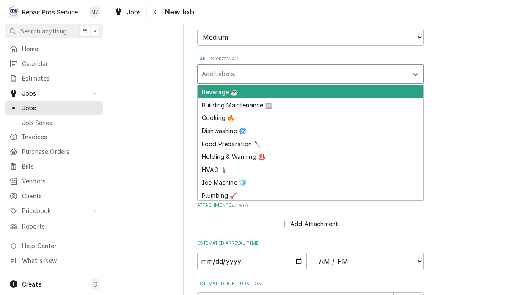
scroll to position [498, 0]
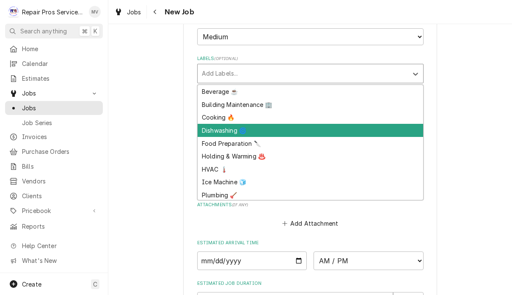
click at [234, 124] on div "Dishwashing 🌀" at bounding box center [311, 130] width 226 height 13
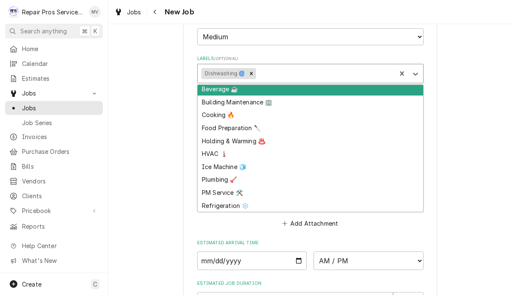
scroll to position [3, 0]
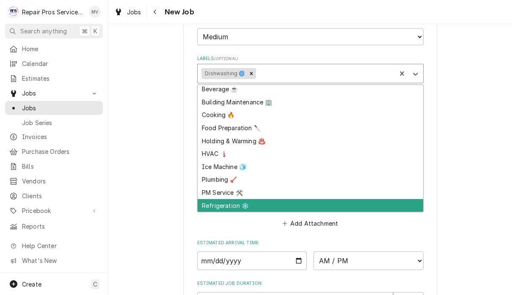
click at [228, 199] on div "Refrigeration ❄️" at bounding box center [311, 205] width 226 height 13
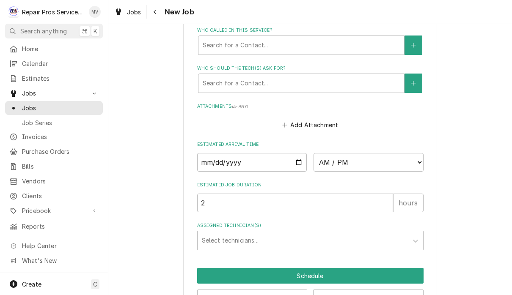
scroll to position [609, 0]
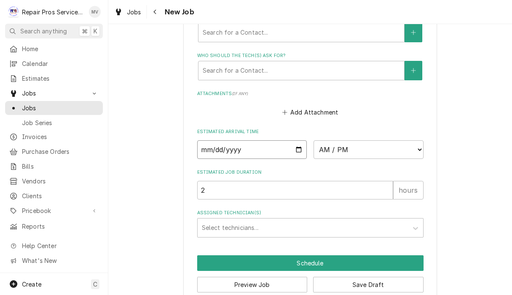
click at [228, 146] on input "Date" at bounding box center [252, 150] width 110 height 19
